Goal: Check status

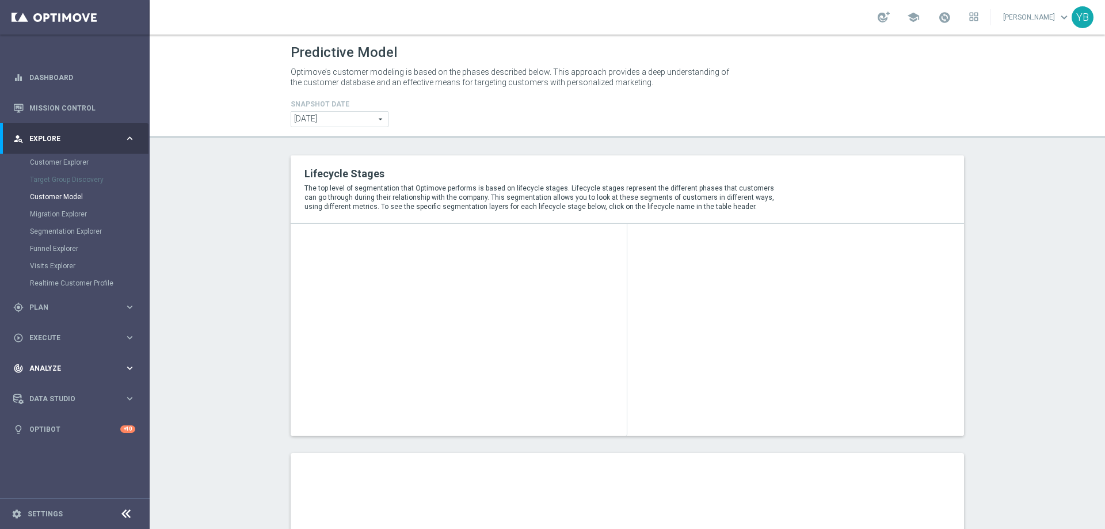
click at [125, 371] on icon "keyboard_arrow_right" at bounding box center [129, 368] width 11 height 11
click at [132, 341] on icon "keyboard_arrow_right" at bounding box center [129, 340] width 11 height 11
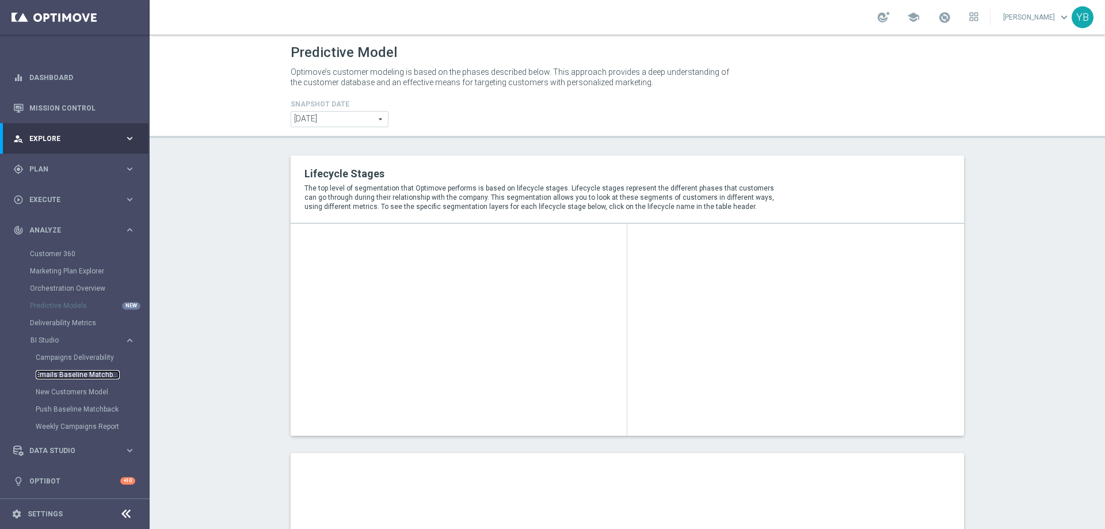
click at [70, 375] on link "Emails Baseline Matchback" at bounding box center [78, 374] width 84 height 9
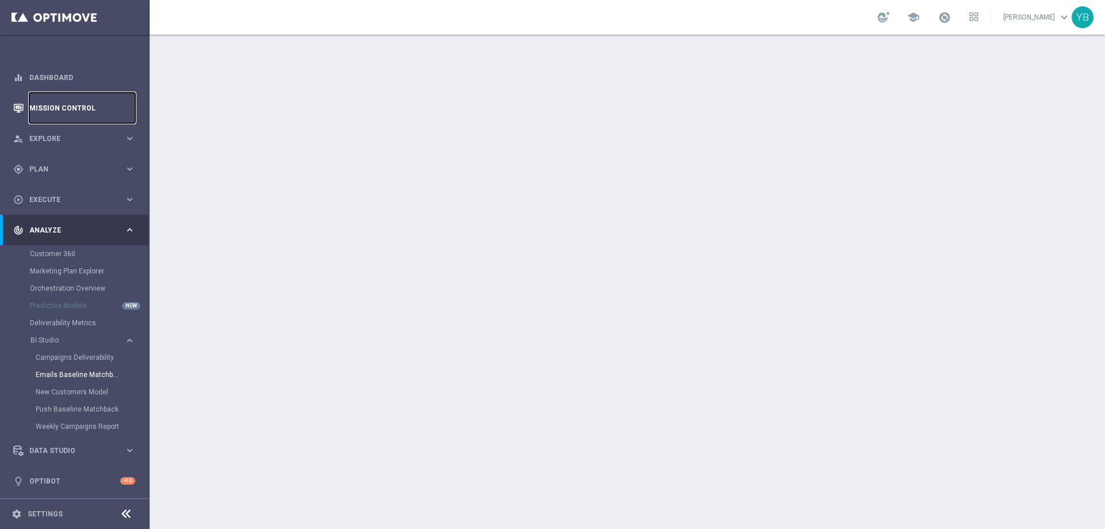
click at [65, 112] on link "Mission Control" at bounding box center [82, 108] width 106 height 31
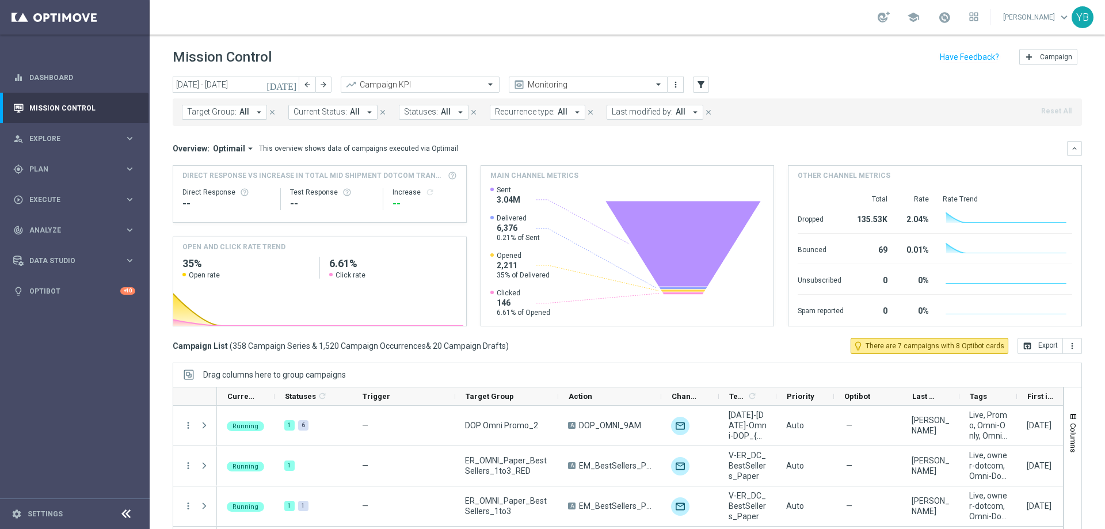
click at [291, 86] on icon "[DATE]" at bounding box center [281, 84] width 31 height 10
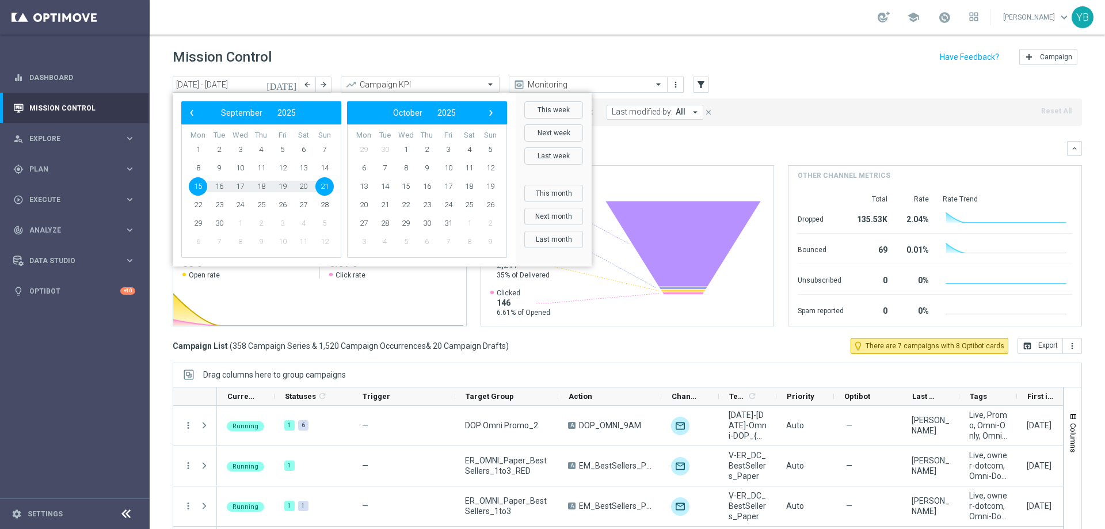
click at [194, 183] on span "15" at bounding box center [198, 186] width 18 height 18
type input "[DATE] - [DATE]"
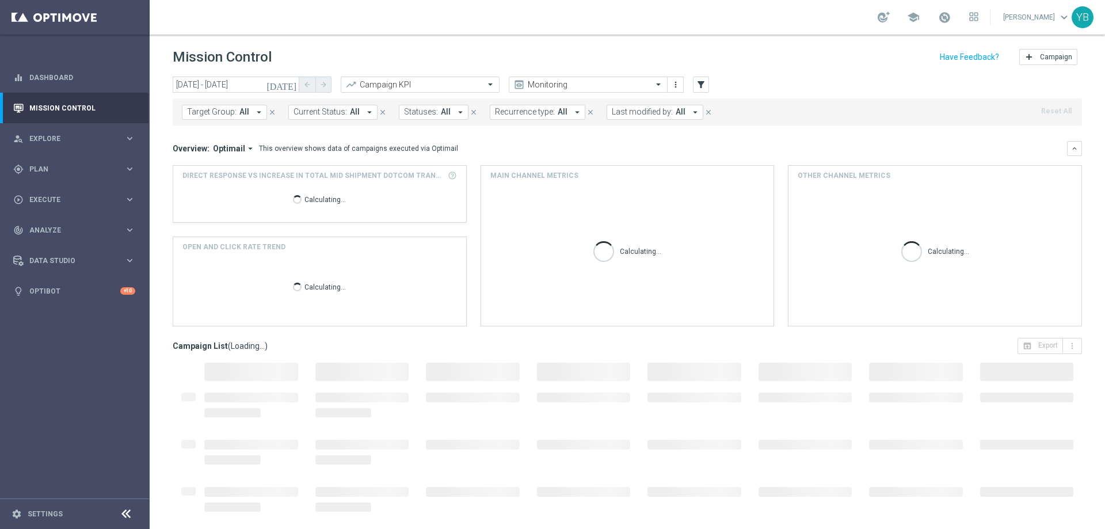
click at [250, 148] on icon "arrow_drop_down" at bounding box center [250, 148] width 10 height 10
click at [216, 163] on div "Analysis" at bounding box center [209, 166] width 28 height 10
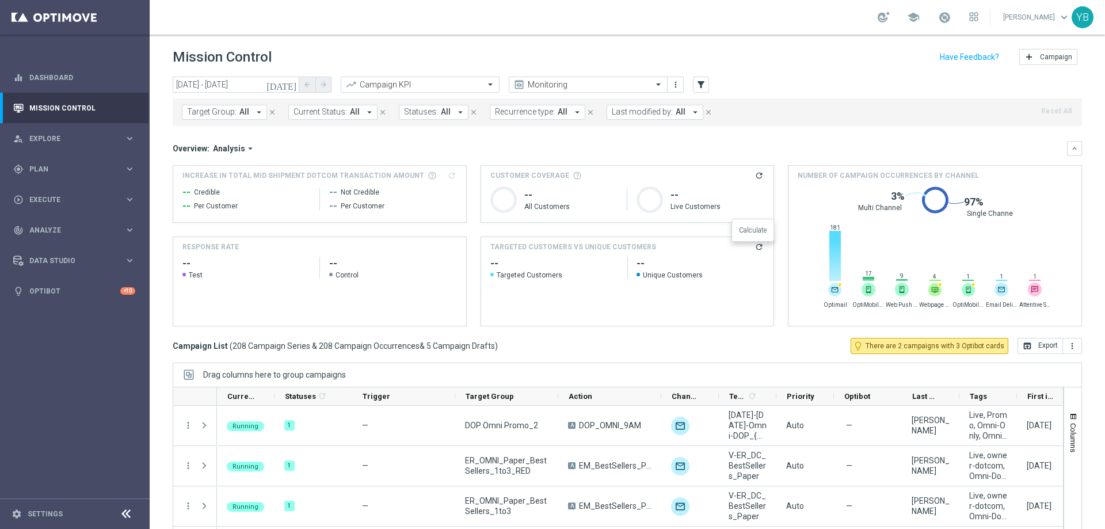
click at [754, 252] on button "refresh" at bounding box center [759, 247] width 10 height 10
